Goal: Task Accomplishment & Management: Use online tool/utility

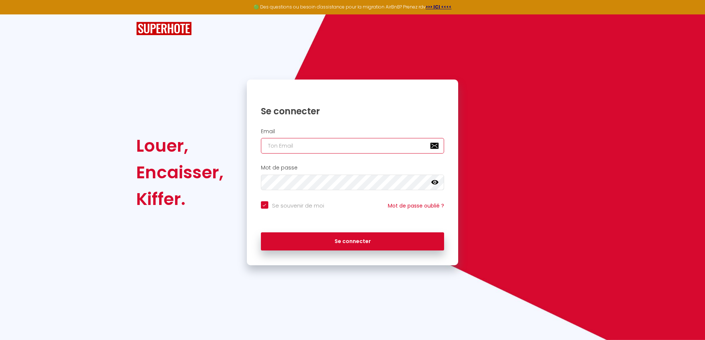
click at [360, 143] on input "email" at bounding box center [353, 146] width 184 height 16
type input "[PERSON_NAME][EMAIL_ADDRESS][DOMAIN_NAME]"
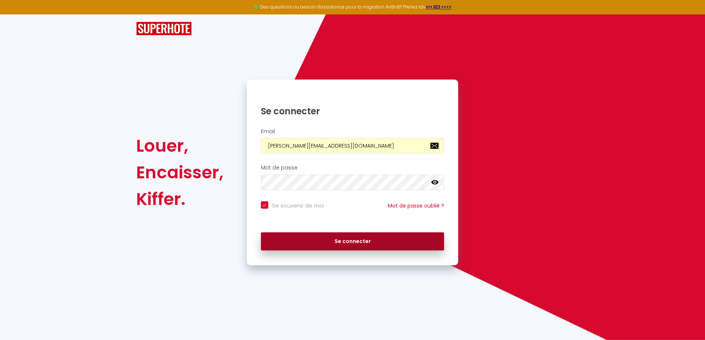
click at [353, 245] on button "Se connecter" at bounding box center [353, 242] width 184 height 19
checkbox input "true"
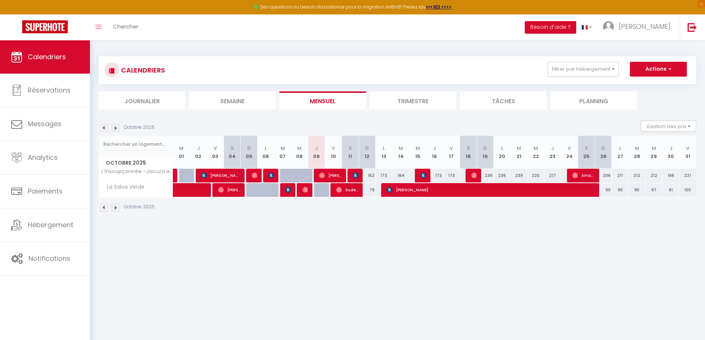
drag, startPoint x: 240, startPoint y: 226, endPoint x: 287, endPoint y: 226, distance: 46.3
click at [287, 226] on div "CALENDRIERS Filtrer par hébergement Tous L’insoupçonnée -Jacuzzi et Sauna La Sa…" at bounding box center [397, 134] width 615 height 188
drag, startPoint x: 213, startPoint y: 145, endPoint x: 261, endPoint y: 148, distance: 48.2
click at [261, 148] on tr "Octobre 2025 M 01 J 02 V 03 S 04 D 05 L 06 M 07 M 08 J 09 V 10 S 11 D 12 L 13 M…" at bounding box center [398, 152] width 598 height 33
drag, startPoint x: 257, startPoint y: 174, endPoint x: 258, endPoint y: 185, distance: 10.5
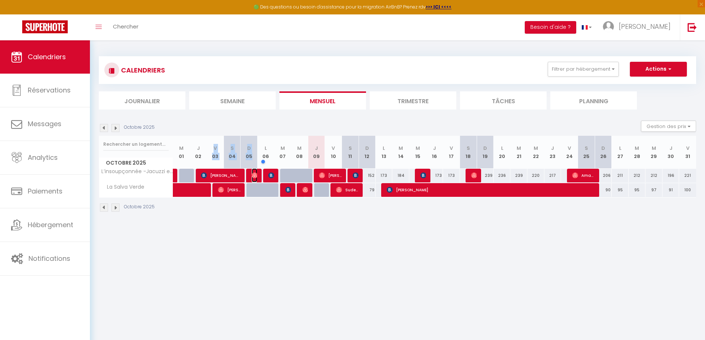
click at [256, 174] on img at bounding box center [255, 176] width 6 height 6
select select "OK"
select select "1"
select select "0"
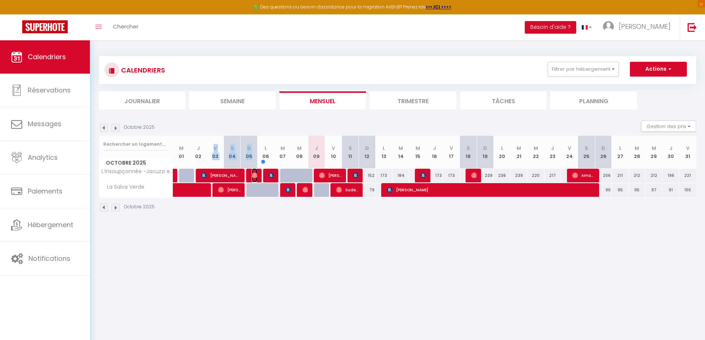
select select "1"
select select
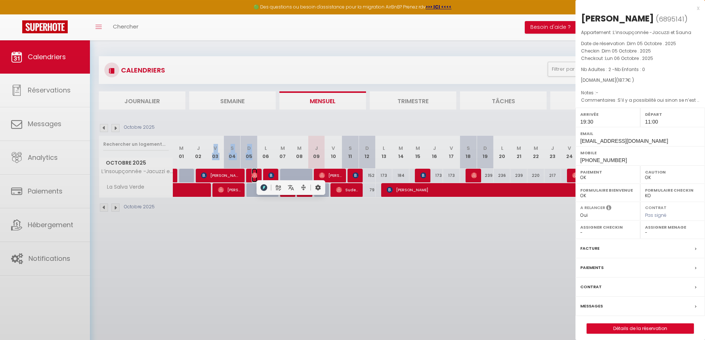
select select "48682"
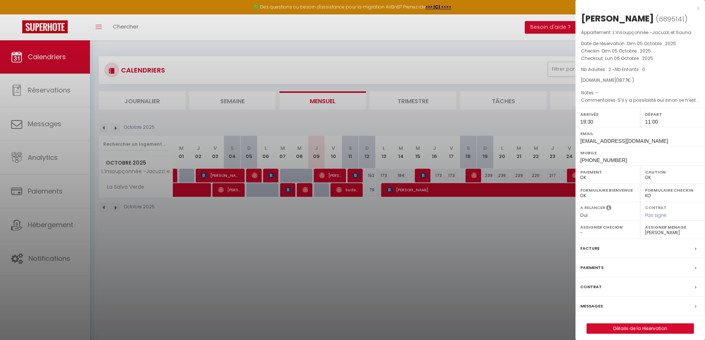
click at [270, 175] on div at bounding box center [352, 170] width 705 height 340
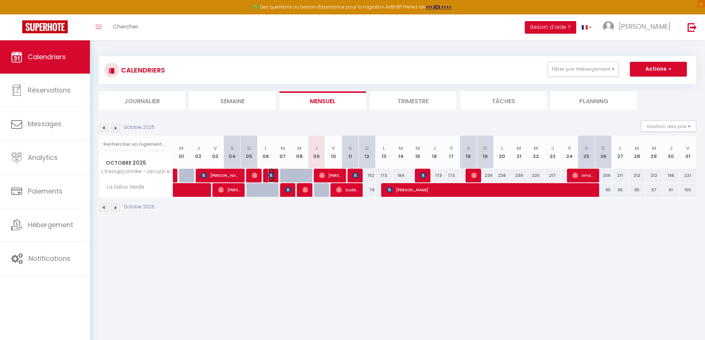
click at [270, 175] on img at bounding box center [271, 176] width 6 height 6
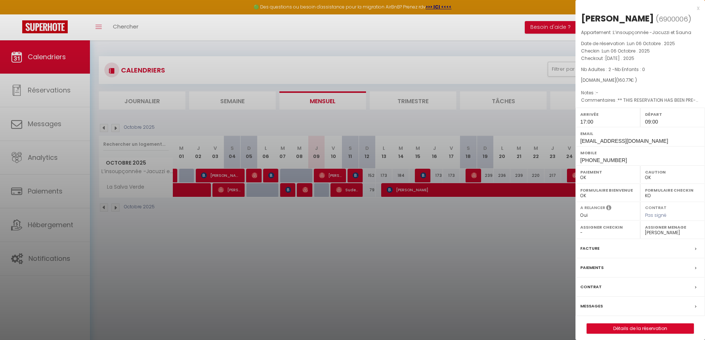
click at [610, 245] on div "Facture" at bounding box center [641, 248] width 130 height 19
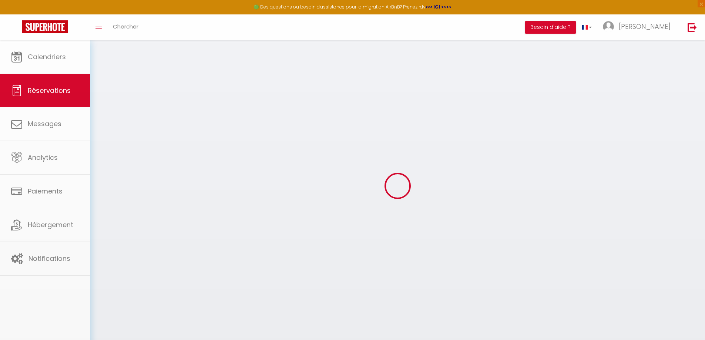
click at [582, 246] on div at bounding box center [352, 170] width 705 height 340
select select "cleaning"
select select "taxes"
select select
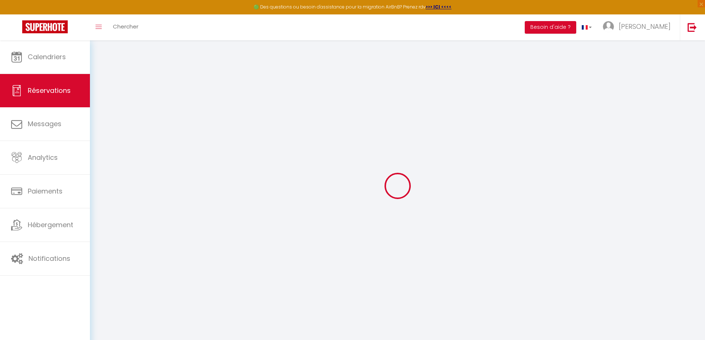
checkbox input "false"
select select
checkbox input "false"
type textarea "** THIS RESERVATION HAS BEEN PRE-PAID ** BOOKING NOTE : Payment charge is EUR 2…"
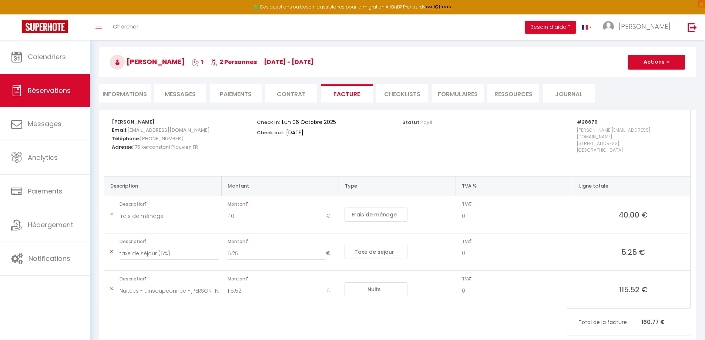
scroll to position [37, 0]
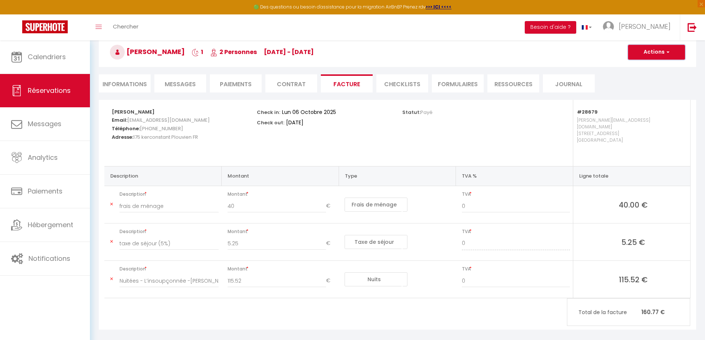
click at [661, 56] on button "Actions" at bounding box center [656, 52] width 57 height 15
click at [661, 77] on link "Aperçu et éditer" at bounding box center [651, 78] width 62 height 10
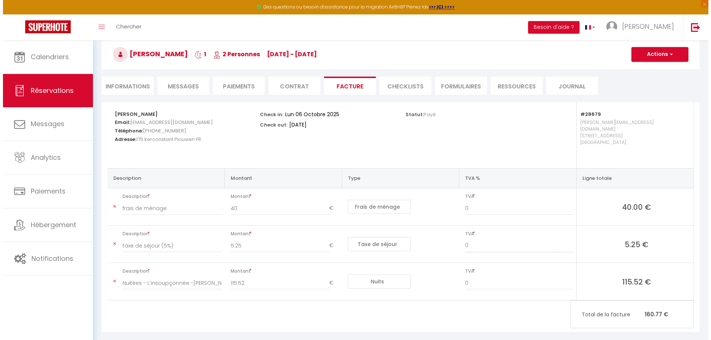
scroll to position [40, 0]
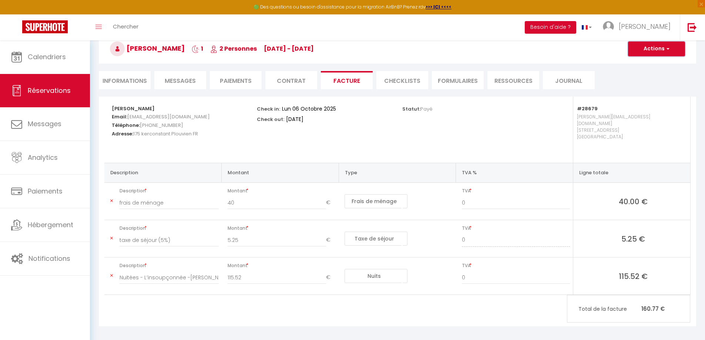
click at [667, 52] on button "Actions" at bounding box center [656, 48] width 57 height 15
click at [650, 83] on link "Envoyer la facture" at bounding box center [651, 85] width 62 height 10
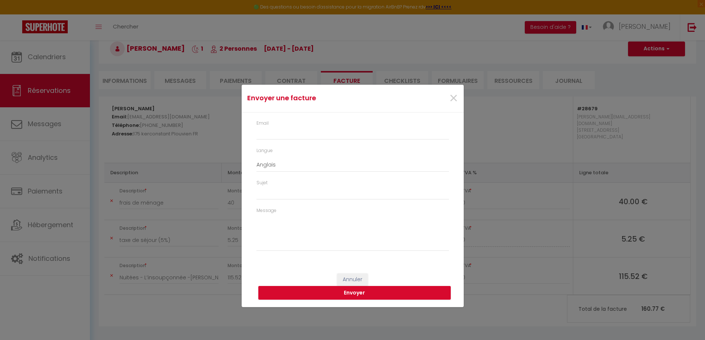
type input "[EMAIL_ADDRESS][DOMAIN_NAME]"
select select "fr"
type input "Votre facture 6900006 - L’insoupçonnée -[GEOGRAPHIC_DATA] et [GEOGRAPHIC_DATA]"
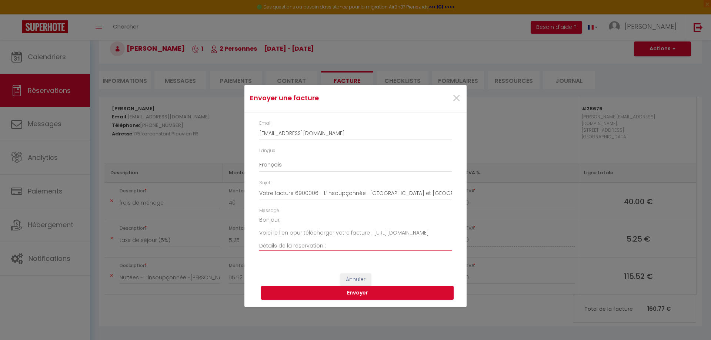
click at [382, 241] on textarea "Bonjour, Voici le lien pour télécharger votre facture : [URL][DOMAIN_NAME] Déta…" at bounding box center [355, 232] width 193 height 37
drag, startPoint x: 395, startPoint y: 240, endPoint x: 251, endPoint y: 239, distance: 144.0
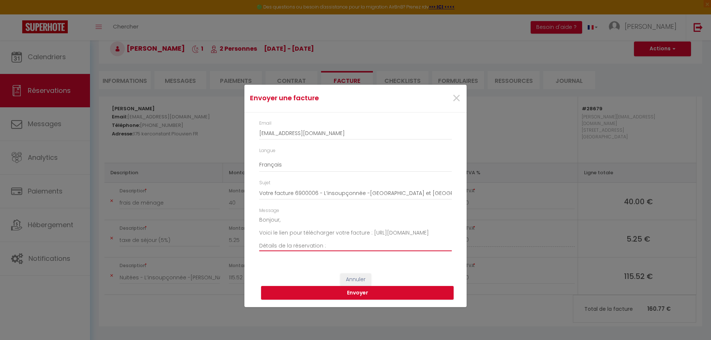
click at [252, 240] on div "Email [EMAIL_ADDRESS][DOMAIN_NAME] Langue Anglais Français Espagnol Portugais S…" at bounding box center [355, 190] width 222 height 154
click at [285, 220] on textarea "Bonjour, Voici le lien pour télécharger votre facture : [URL][DOMAIN_NAME] Déta…" at bounding box center [355, 232] width 193 height 37
click at [304, 232] on textarea "Bonjour [PERSON_NAME], Voici le lien pour télécharger votre facture : [URL][DOM…" at bounding box center [355, 232] width 193 height 37
drag, startPoint x: 267, startPoint y: 228, endPoint x: 271, endPoint y: 228, distance: 4.1
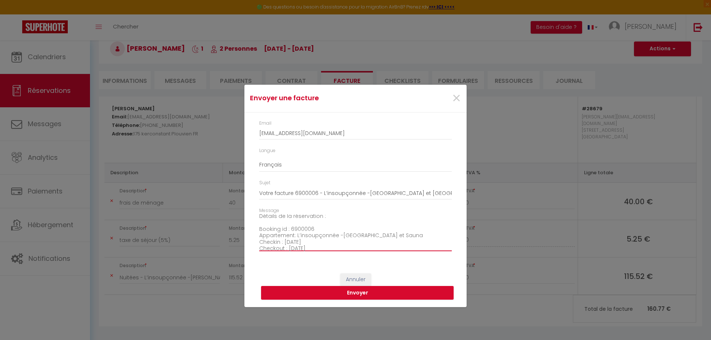
click at [269, 228] on textarea "Bonjour [PERSON_NAME], Voici le lien pour télécharger votre facture : [URL][DOM…" at bounding box center [355, 232] width 193 height 37
click at [296, 227] on textarea "Bonjour [PERSON_NAME], Voici le lien pour télécharger votre facture : [URL][DOM…" at bounding box center [355, 232] width 193 height 37
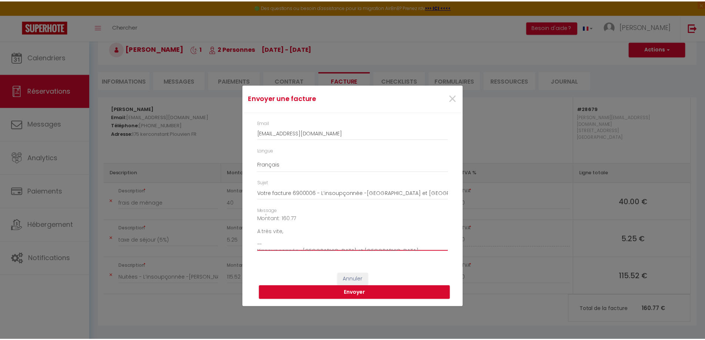
scroll to position [71, 0]
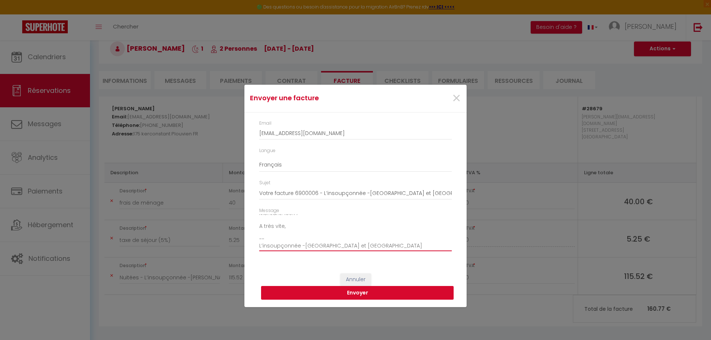
type textarea "Bonjour [PERSON_NAME], Voici le lien pour télécharger votre facture : [URL][DOM…"
click at [355, 295] on button "Envoyer" at bounding box center [357, 293] width 193 height 14
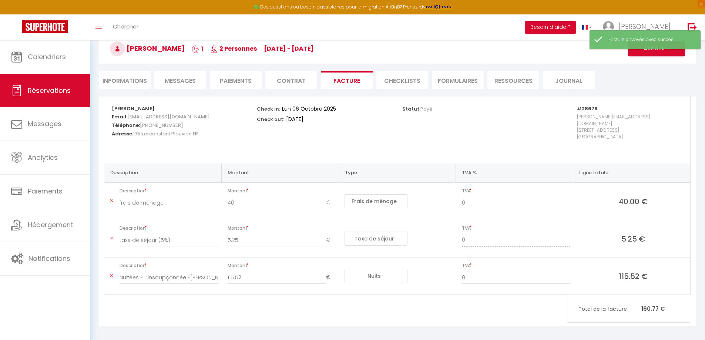
click at [173, 82] on span "Messages" at bounding box center [180, 81] width 31 height 9
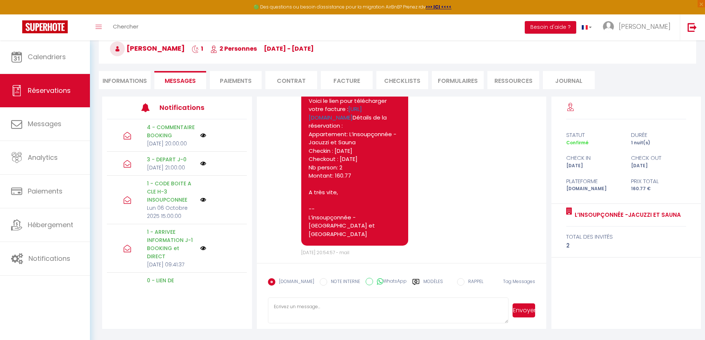
scroll to position [5356, 0]
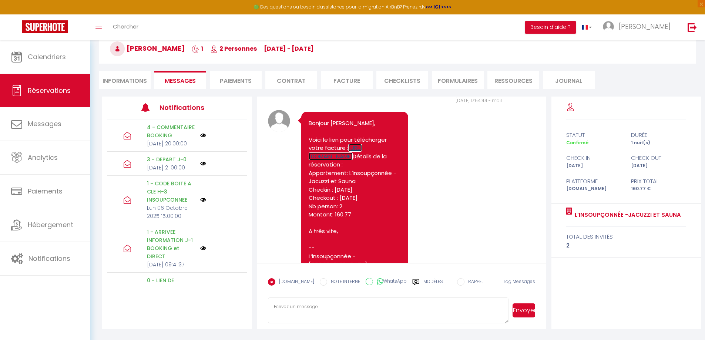
click at [341, 160] on link "[URL][DOMAIN_NAME]" at bounding box center [335, 152] width 53 height 16
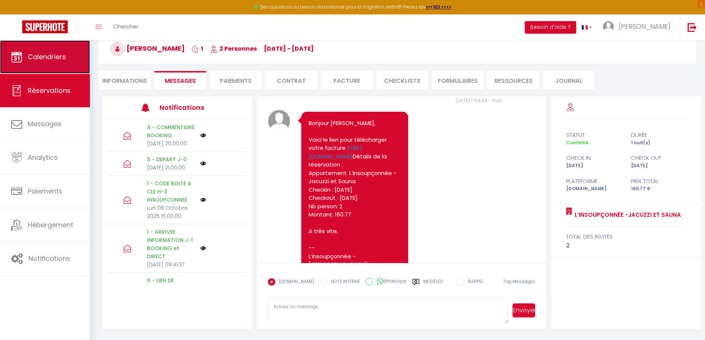
click at [55, 51] on link "Calendriers" at bounding box center [45, 56] width 90 height 33
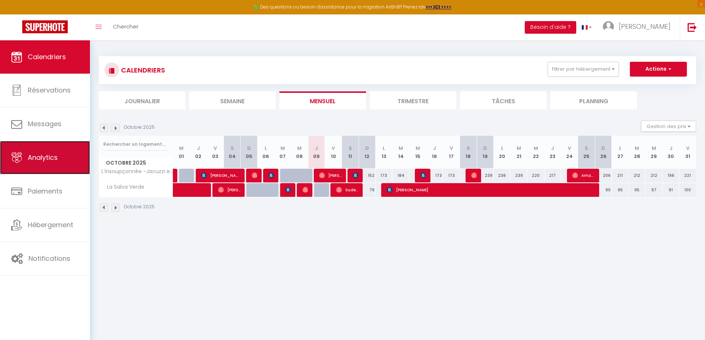
click at [40, 163] on link "Analytics" at bounding box center [45, 157] width 90 height 33
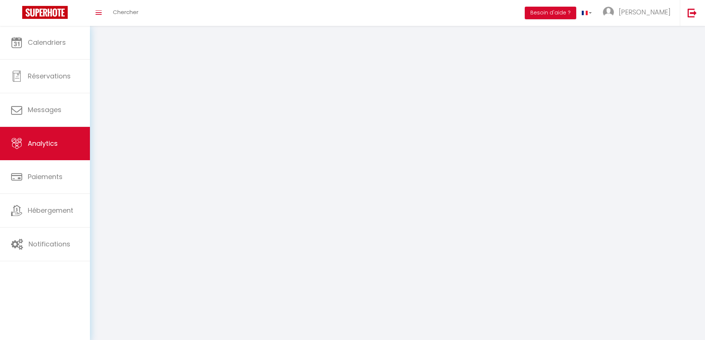
select select "2025"
select select "10"
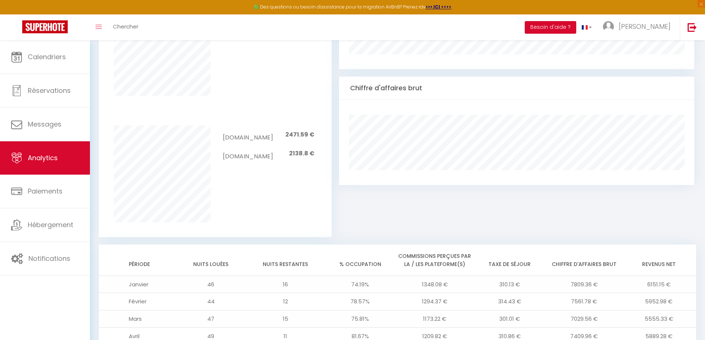
scroll to position [407, 0]
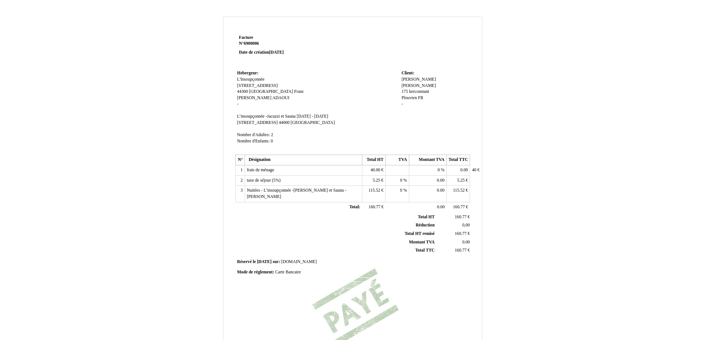
click at [416, 77] on span "J. Perreaux" at bounding box center [419, 79] width 34 height 5
click at [575, 73] on div "Facture Facture N° 6900006 6900006 Date de création 06 October 2025 Hebergeur: …" at bounding box center [352, 228] width 705 height 438
click at [412, 79] on span "J. Perreaux" at bounding box center [419, 79] width 34 height 5
click at [403, 79] on input "J. Perreaux" at bounding box center [444, 81] width 85 height 8
click at [582, 73] on div "Facture Facture N° 6900006 6900006 Date de création 06 October 2025 Hebergeur: …" at bounding box center [352, 228] width 705 height 438
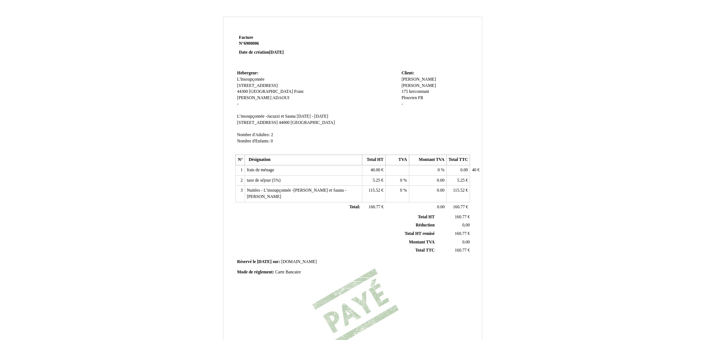
click at [431, 83] on span "C. Stefani" at bounding box center [419, 85] width 34 height 5
click at [426, 79] on div "J. Perreaux J. Perreaux C. Stefani C. Stefani 175 kerconstant 175 kerconstant P…" at bounding box center [435, 99] width 67 height 45
click at [421, 79] on span "J. Perreaux" at bounding box center [419, 79] width 34 height 5
drag, startPoint x: 423, startPoint y: 80, endPoint x: 433, endPoint y: 80, distance: 9.6
click at [429, 80] on input "J. Perreaux" at bounding box center [444, 81] width 85 height 8
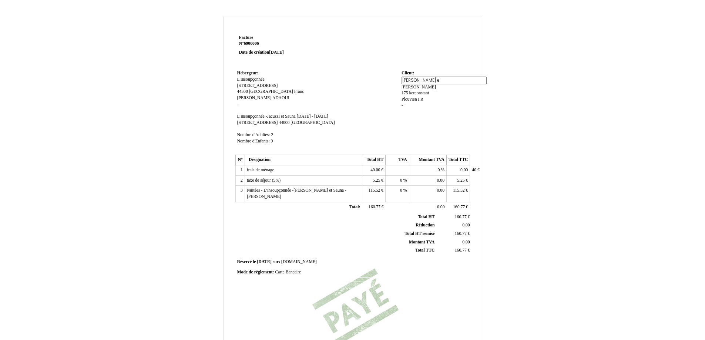
type input "J. Perreaux et"
click at [555, 103] on div "Facture Facture N° 6900006 6900006 Date de création 06 October 2025 Hebergeur: …" at bounding box center [352, 232] width 433 height 430
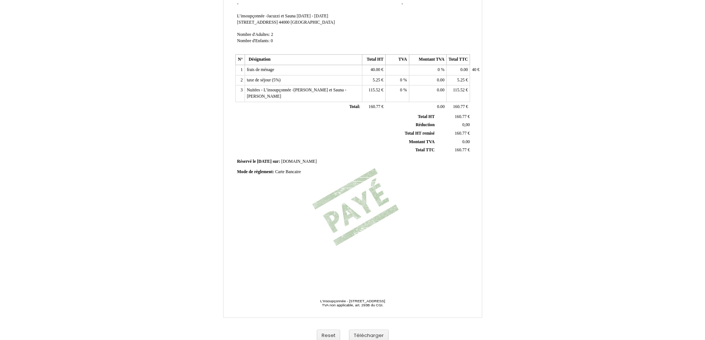
scroll to position [107, 0]
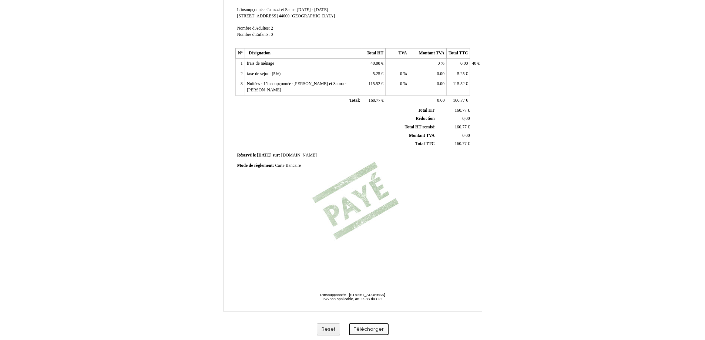
click at [373, 333] on button "Télécharger" at bounding box center [369, 330] width 40 height 12
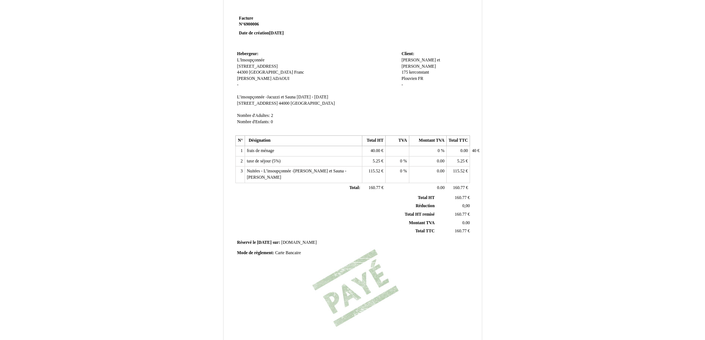
scroll to position [0, 0]
